Goal: Find specific page/section: Find specific page/section

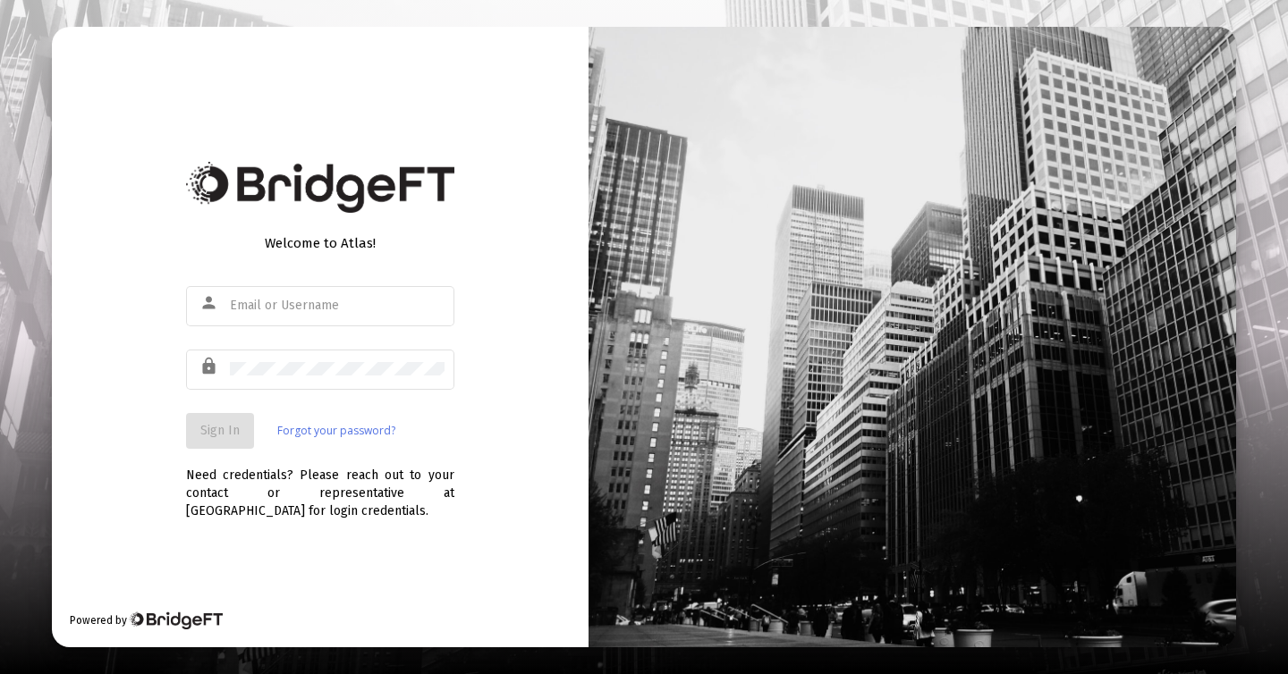
type input "[PERSON_NAME][EMAIL_ADDRESS][DOMAIN_NAME]"
click at [234, 416] on button "Sign In" at bounding box center [220, 431] width 68 height 36
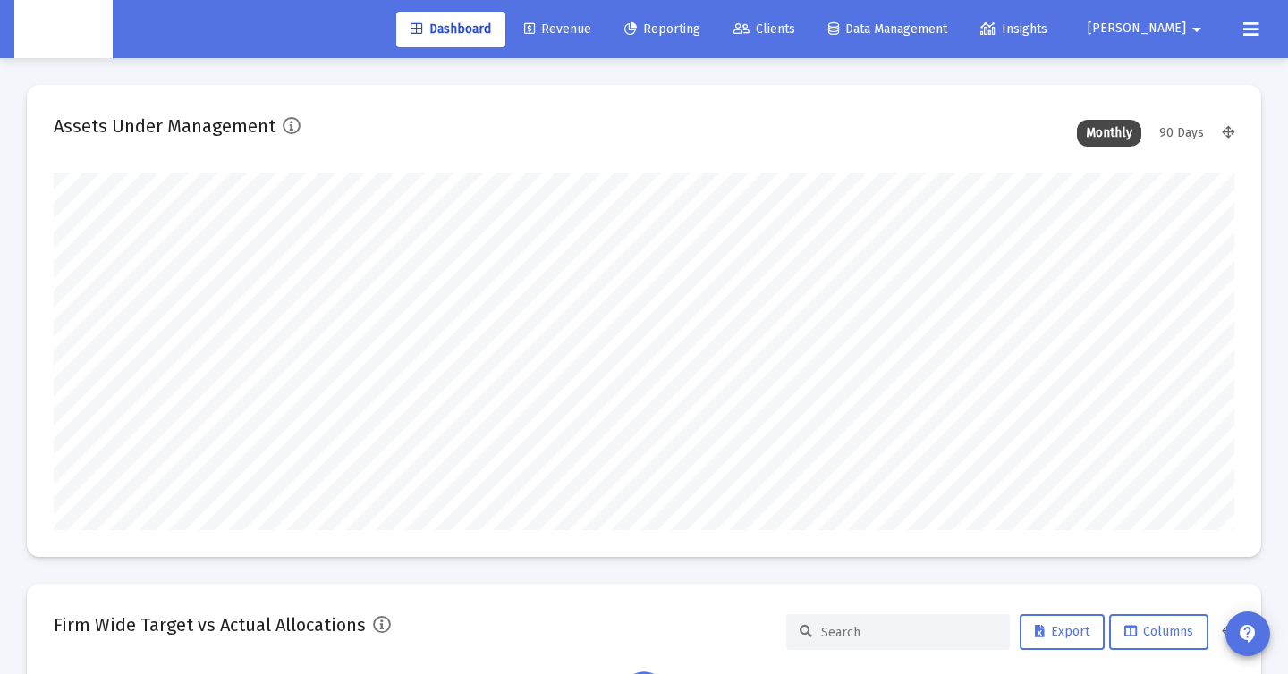
scroll to position [358, 635]
click at [795, 26] on span "Clients" at bounding box center [764, 28] width 62 height 15
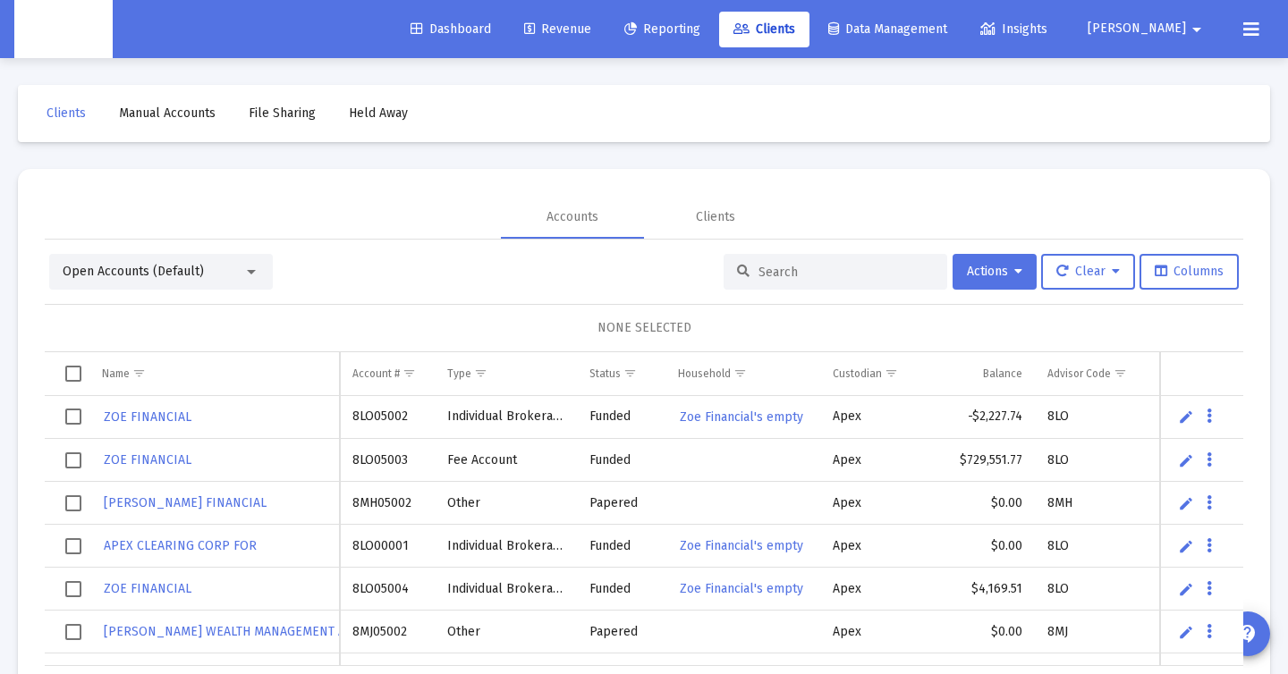
click at [758, 265] on input at bounding box center [845, 272] width 175 height 15
paste input "8RU05021"
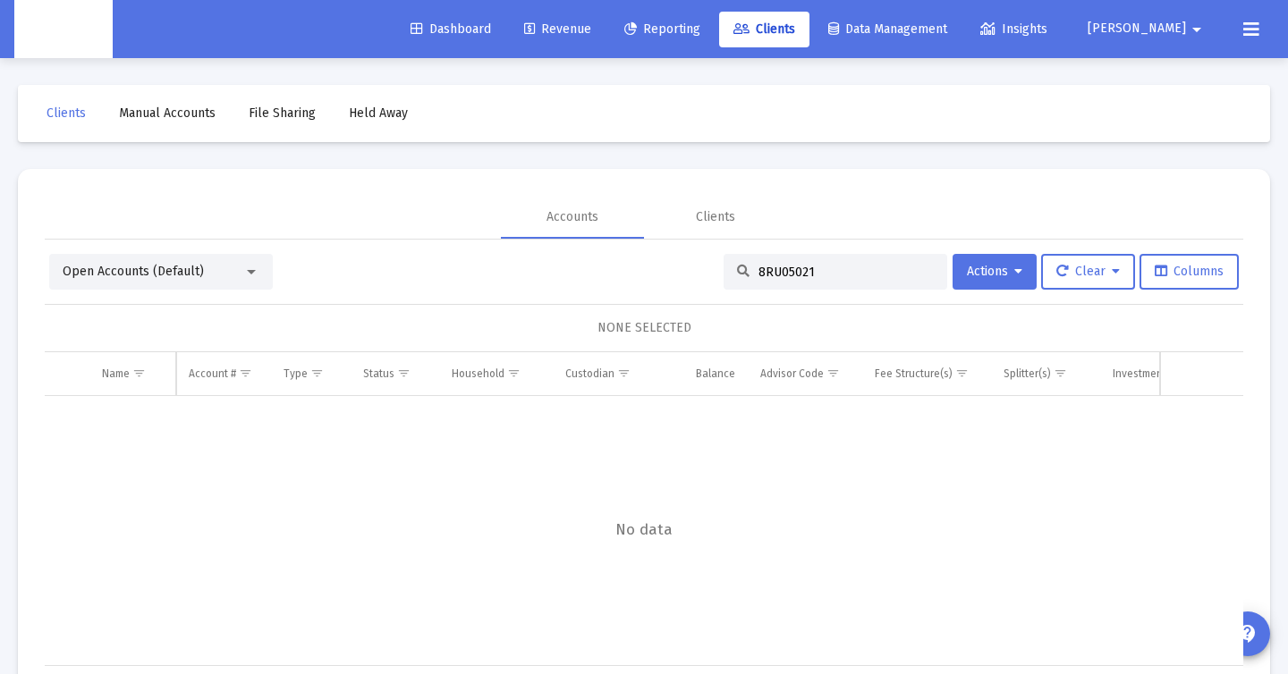
type input "8RU05021"
click at [222, 264] on div "Open Accounts (Default)" at bounding box center [153, 272] width 181 height 18
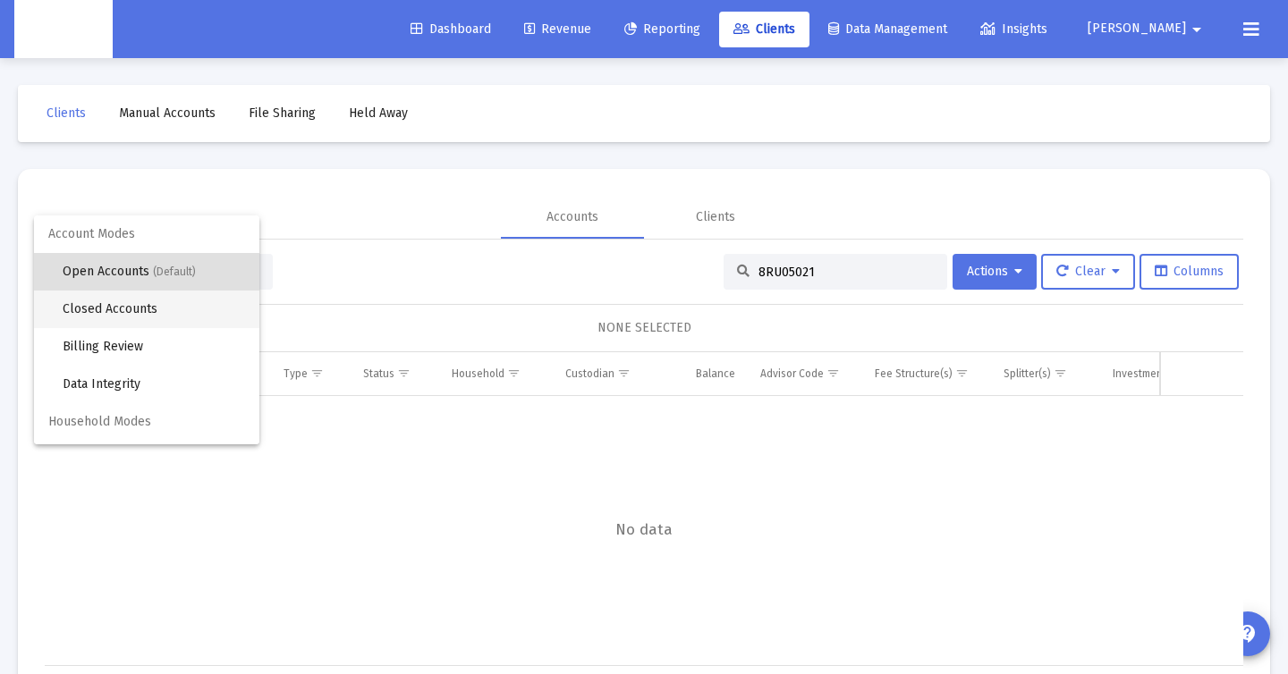
click at [176, 318] on span "Closed Accounts" at bounding box center [154, 310] width 182 height 38
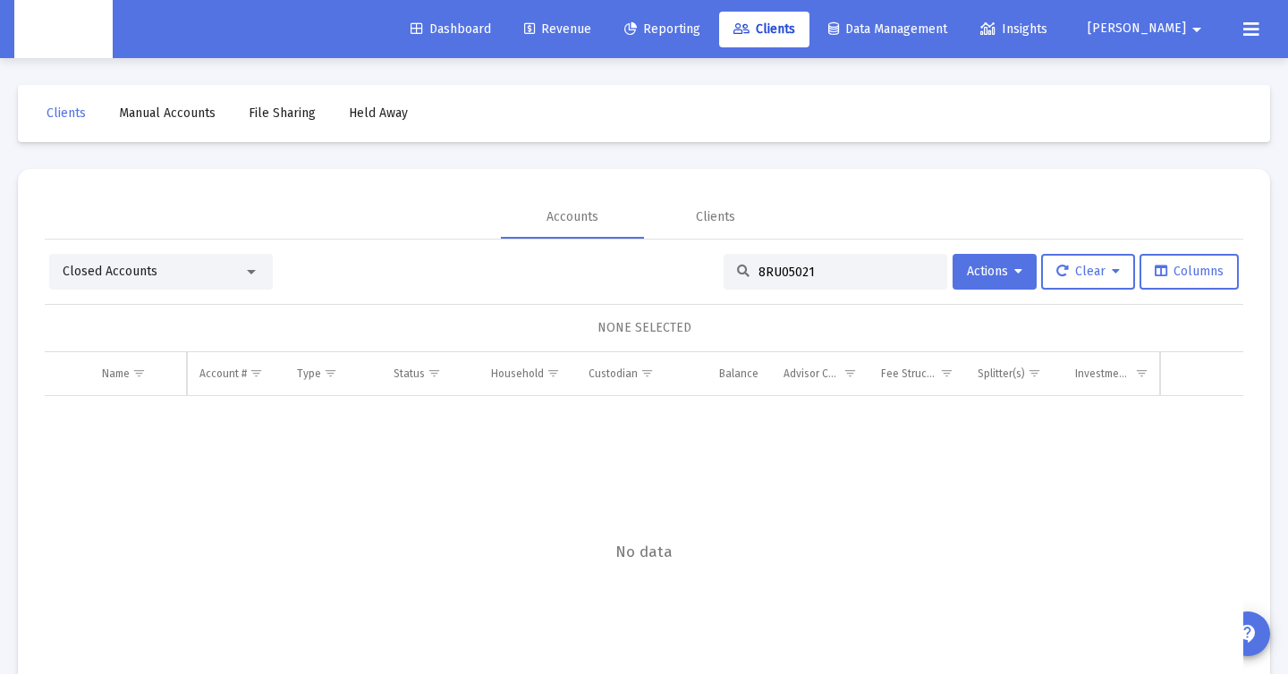
click at [834, 270] on input "8RU05021" at bounding box center [845, 272] width 175 height 15
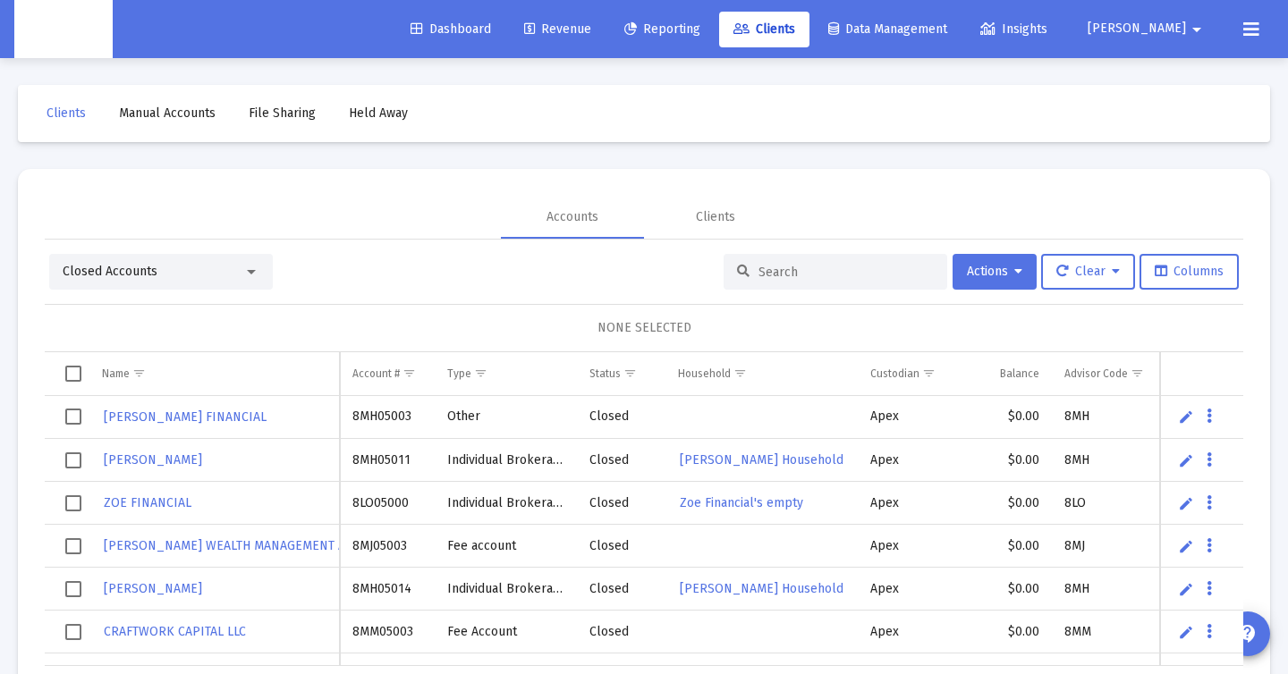
paste input "8RU05021"
type input "8RU05021"
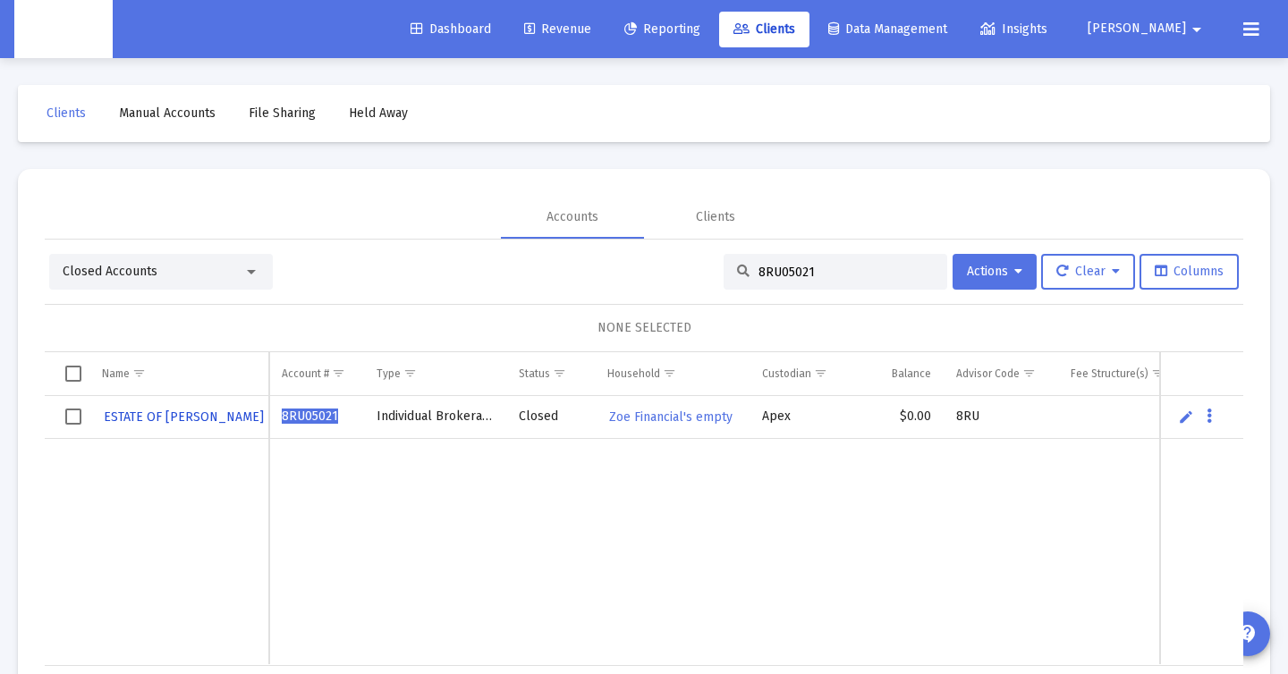
click at [199, 422] on span "ESTATE OF TROY J KRAMER" at bounding box center [184, 417] width 160 height 15
